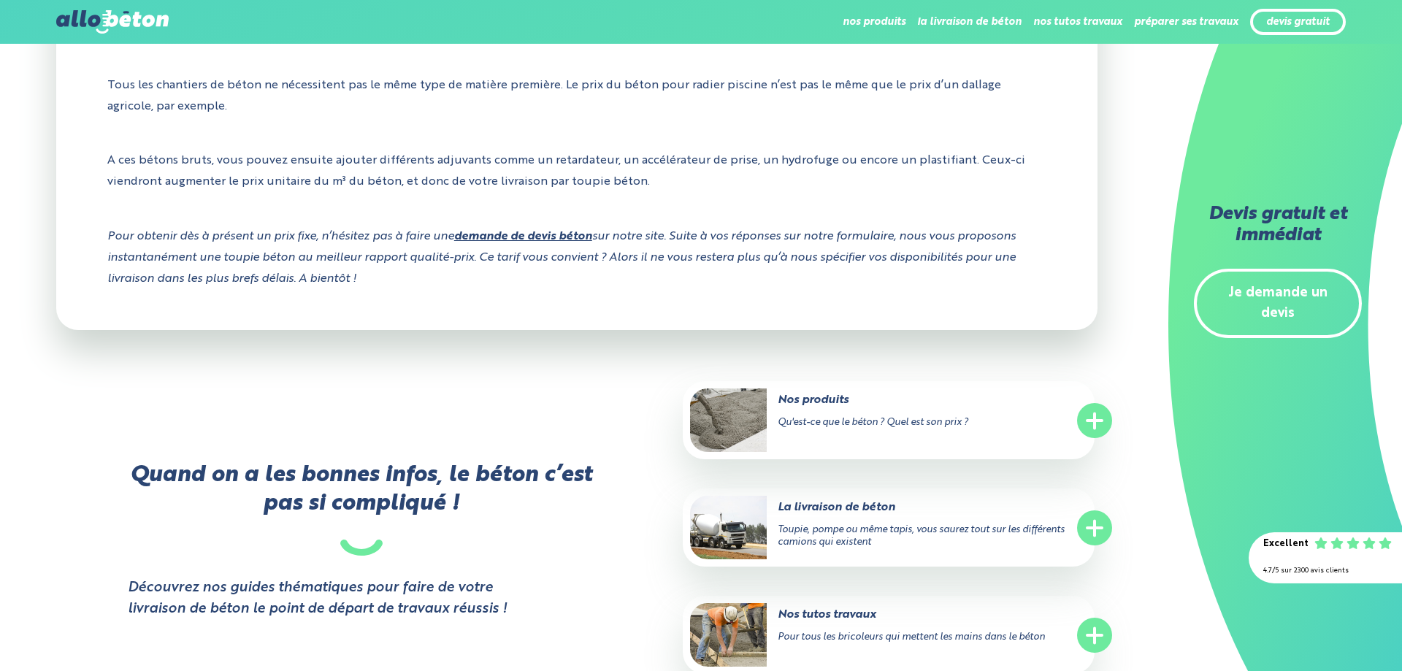
scroll to position [2309, 0]
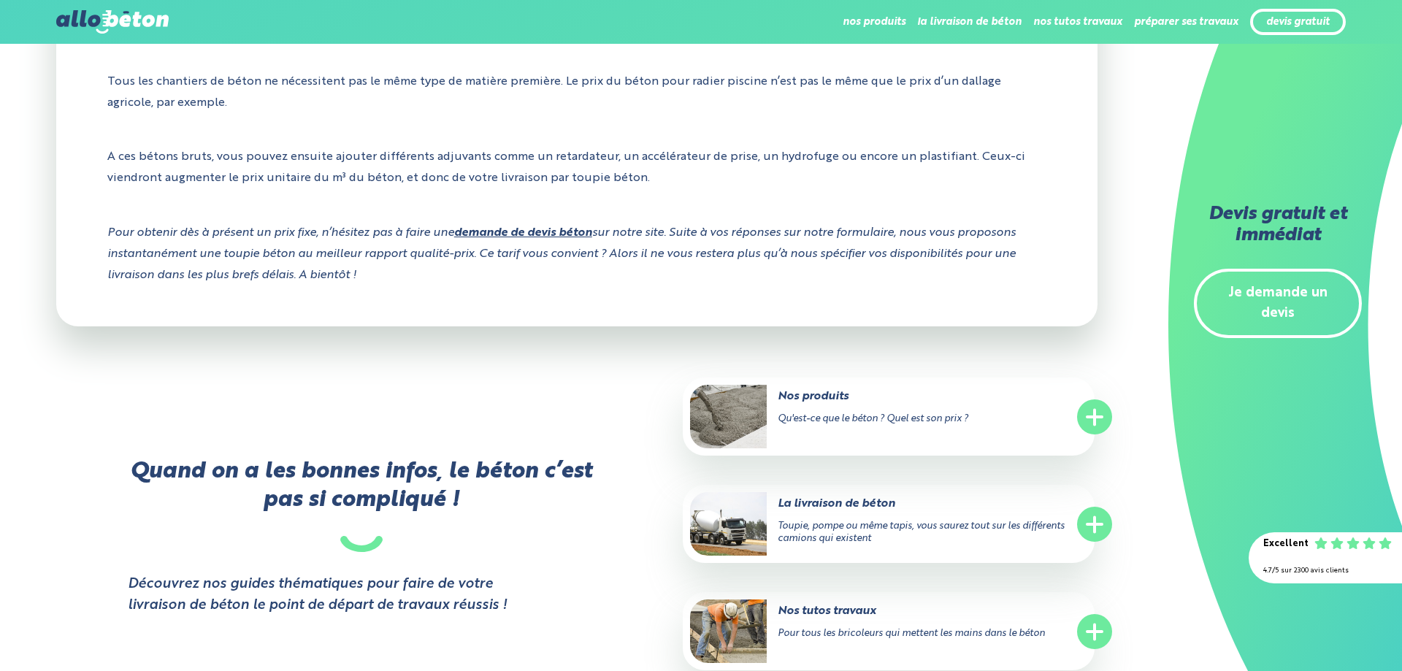
click at [741, 411] on img at bounding box center [728, 417] width 77 height 64
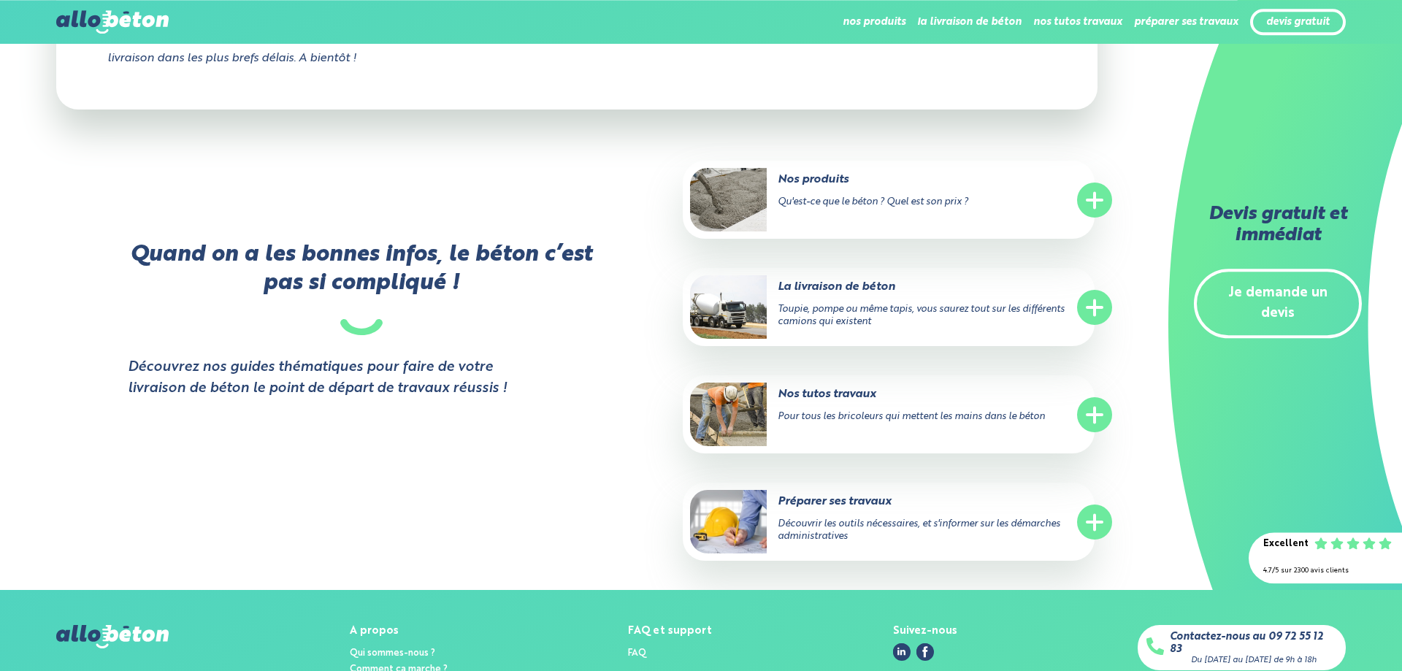
scroll to position [2532, 0]
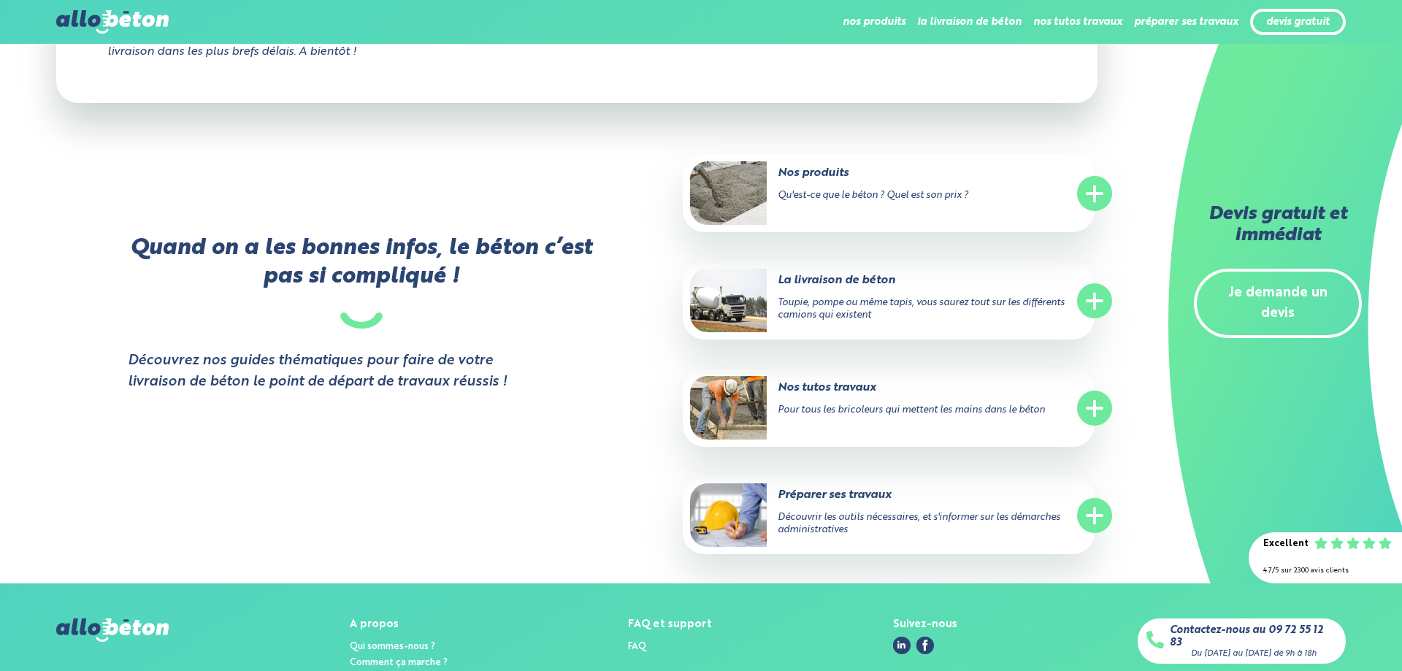
click at [1108, 411] on circle at bounding box center [1094, 408] width 35 height 35
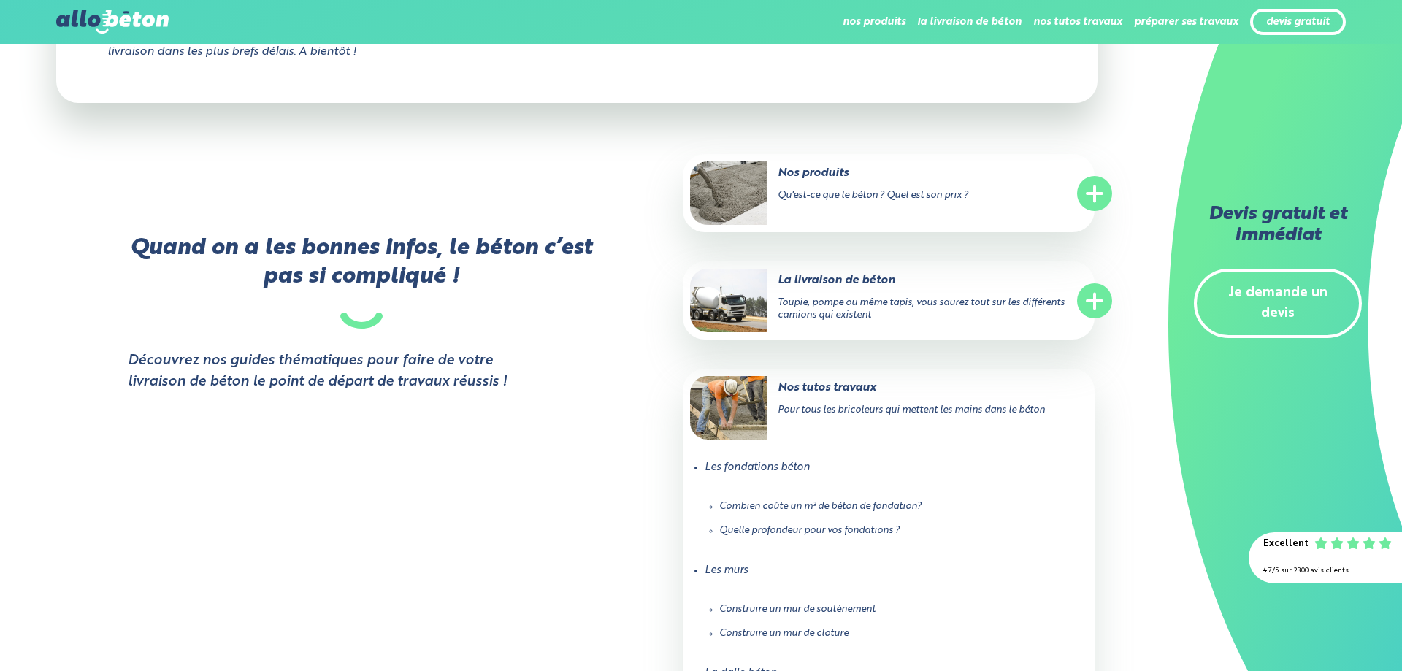
click at [888, 505] on link "Combien coûte un m³ de béton de fondation?" at bounding box center [820, 506] width 202 height 9
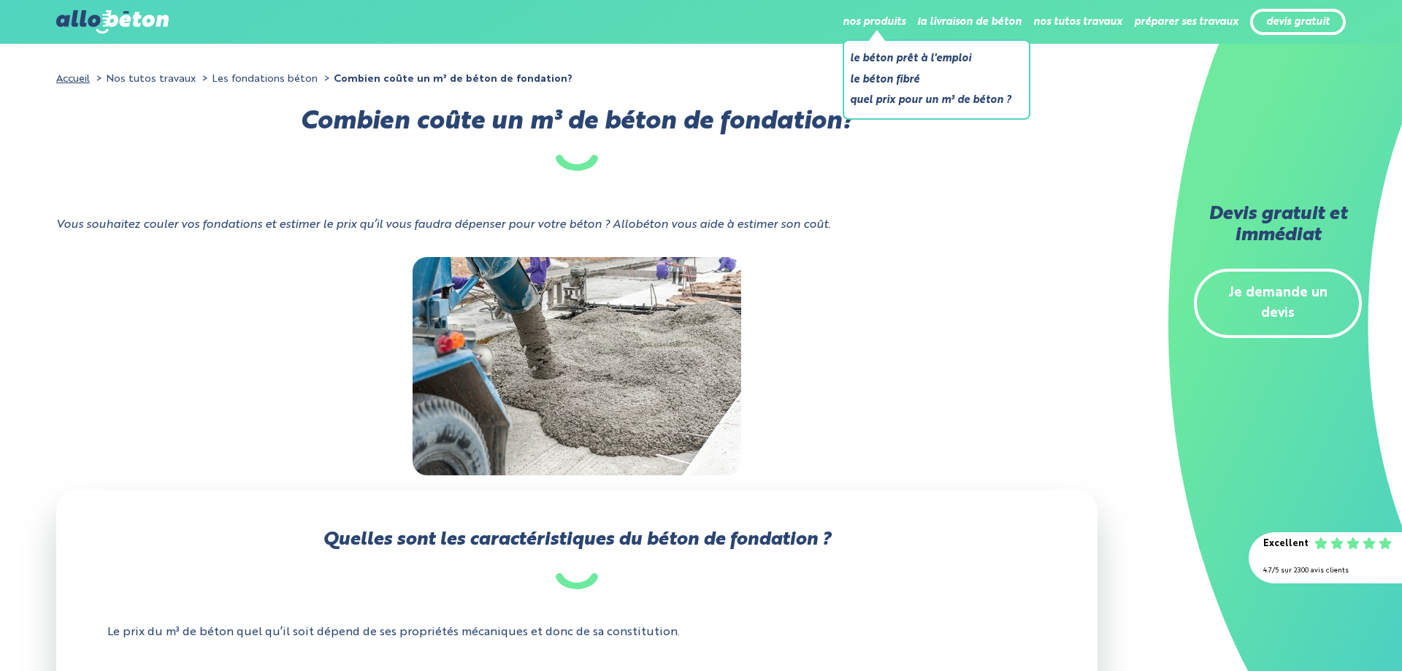
click at [910, 81] on li "Le béton fibré" at bounding box center [930, 80] width 161 height 18
click at [884, 55] on link "Le béton prêt à l'emploi" at bounding box center [930, 59] width 161 height 18
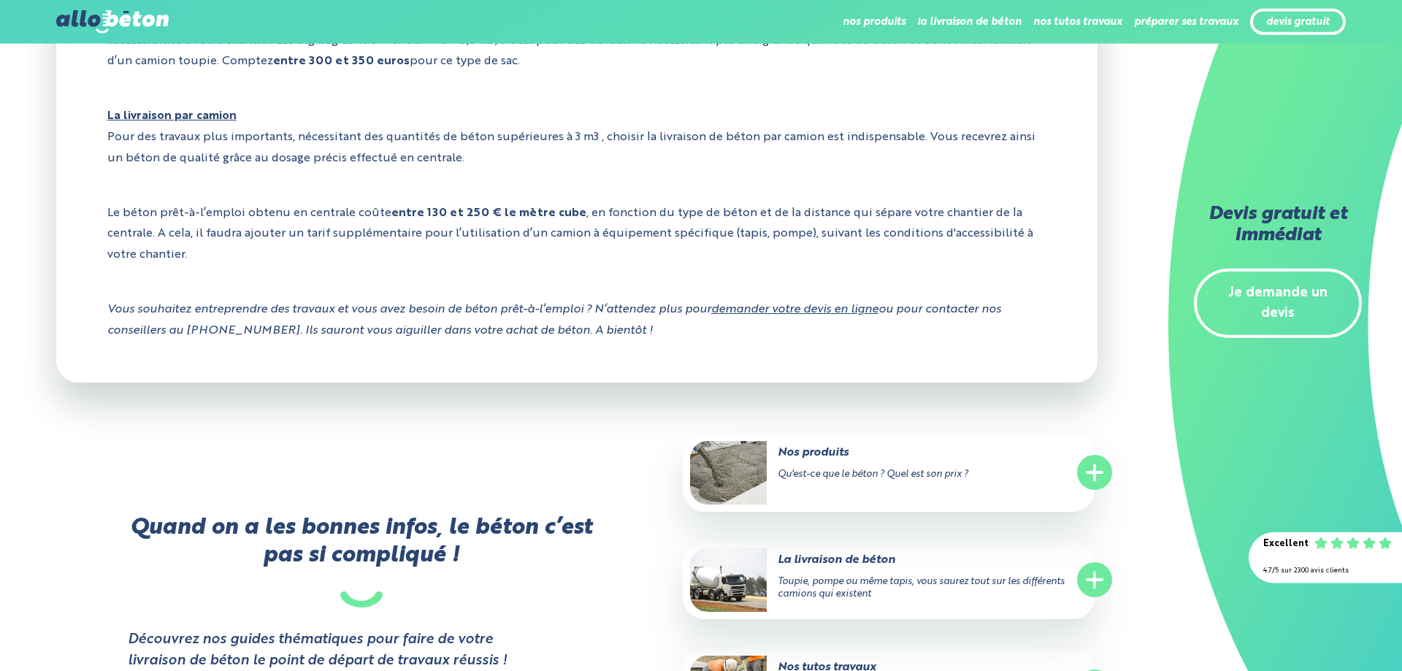
scroll to position [4394, 0]
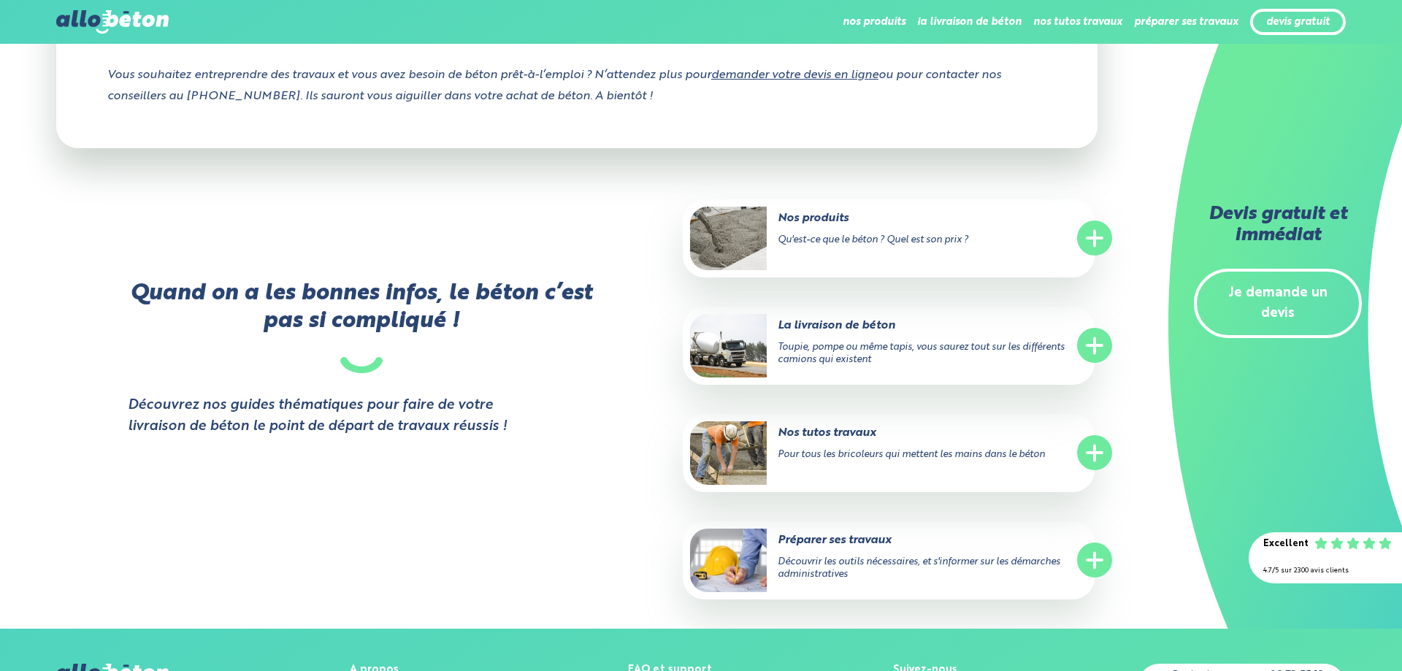
click at [1101, 238] on line at bounding box center [1094, 238] width 15 height 0
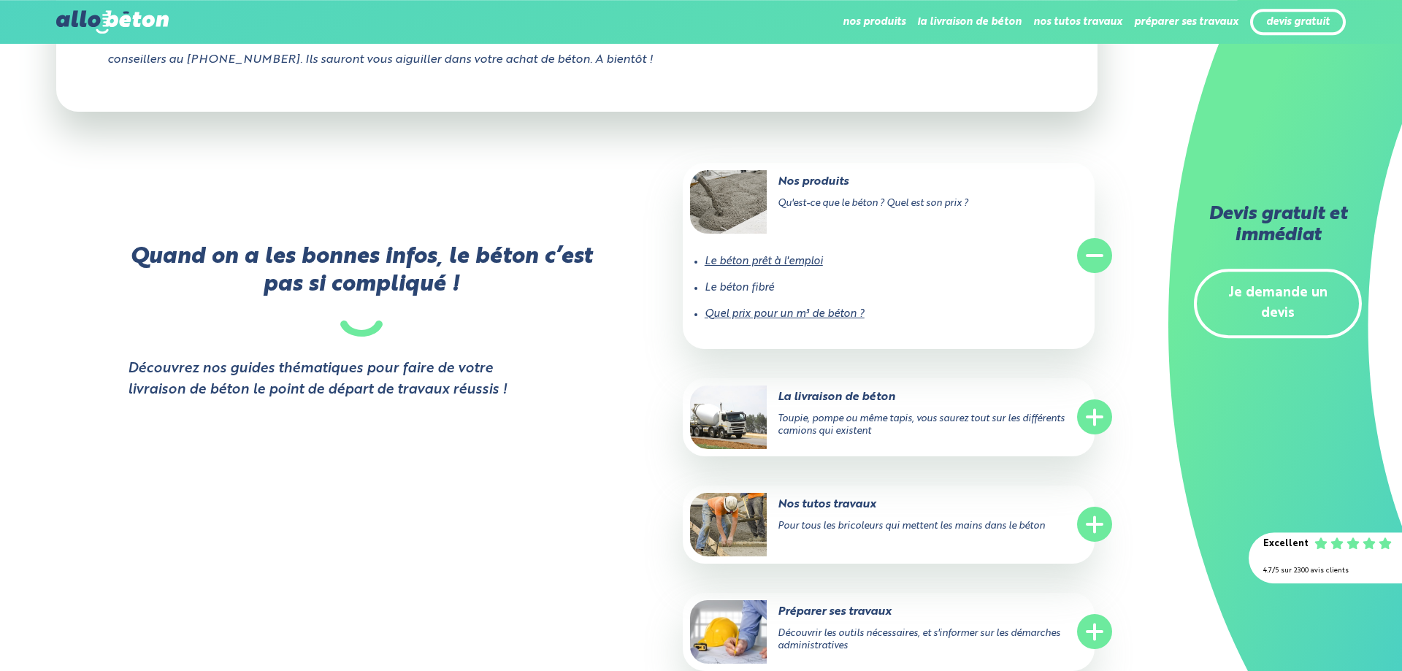
scroll to position [4422, 0]
